Goal: Use online tool/utility: Utilize a website feature to perform a specific function

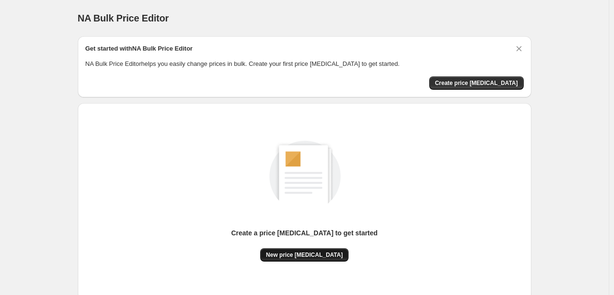
click at [307, 260] on button "New price [MEDICAL_DATA]" at bounding box center [304, 254] width 88 height 13
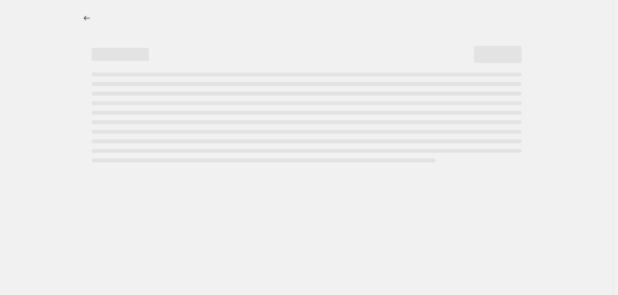
select select "percentage"
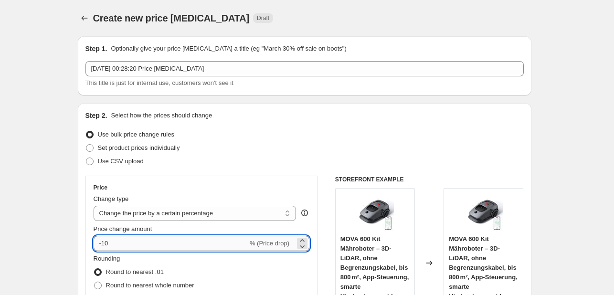
click at [163, 250] on input "-10" at bounding box center [171, 243] width 154 height 15
type input "-1"
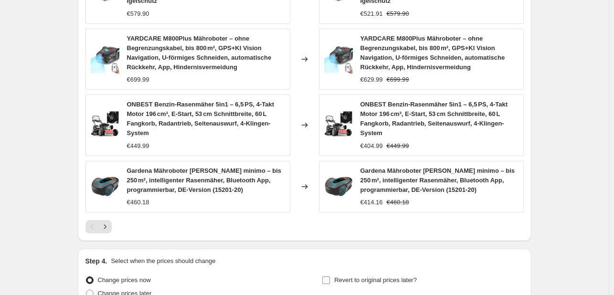
scroll to position [760, 0]
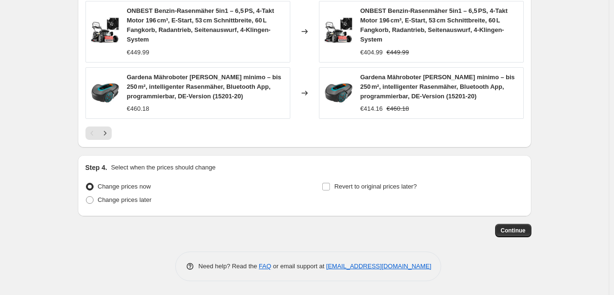
type input "-35"
click at [514, 224] on button "Continue" at bounding box center [513, 230] width 36 height 13
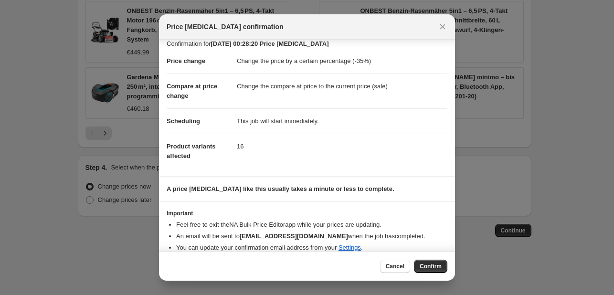
scroll to position [18, 0]
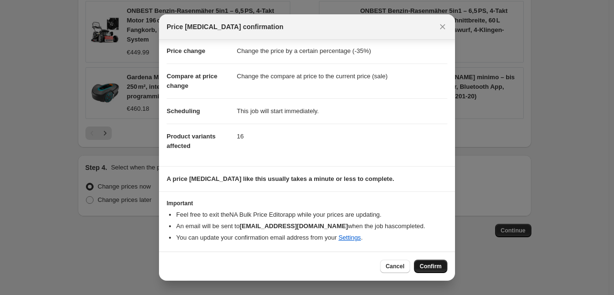
click at [426, 261] on button "Confirm" at bounding box center [430, 266] width 33 height 13
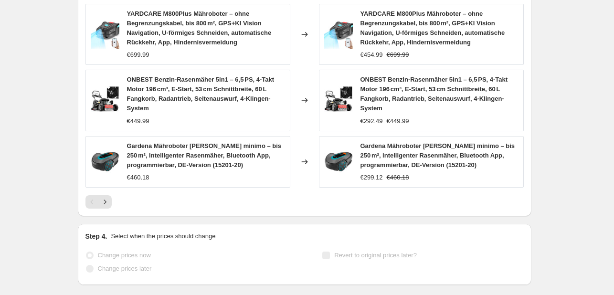
select select "percentage"
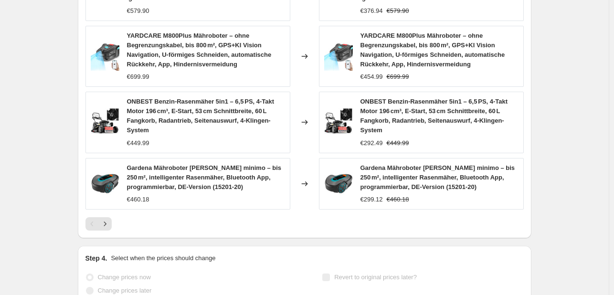
scroll to position [0, 0]
